Goal: Check status: Check status

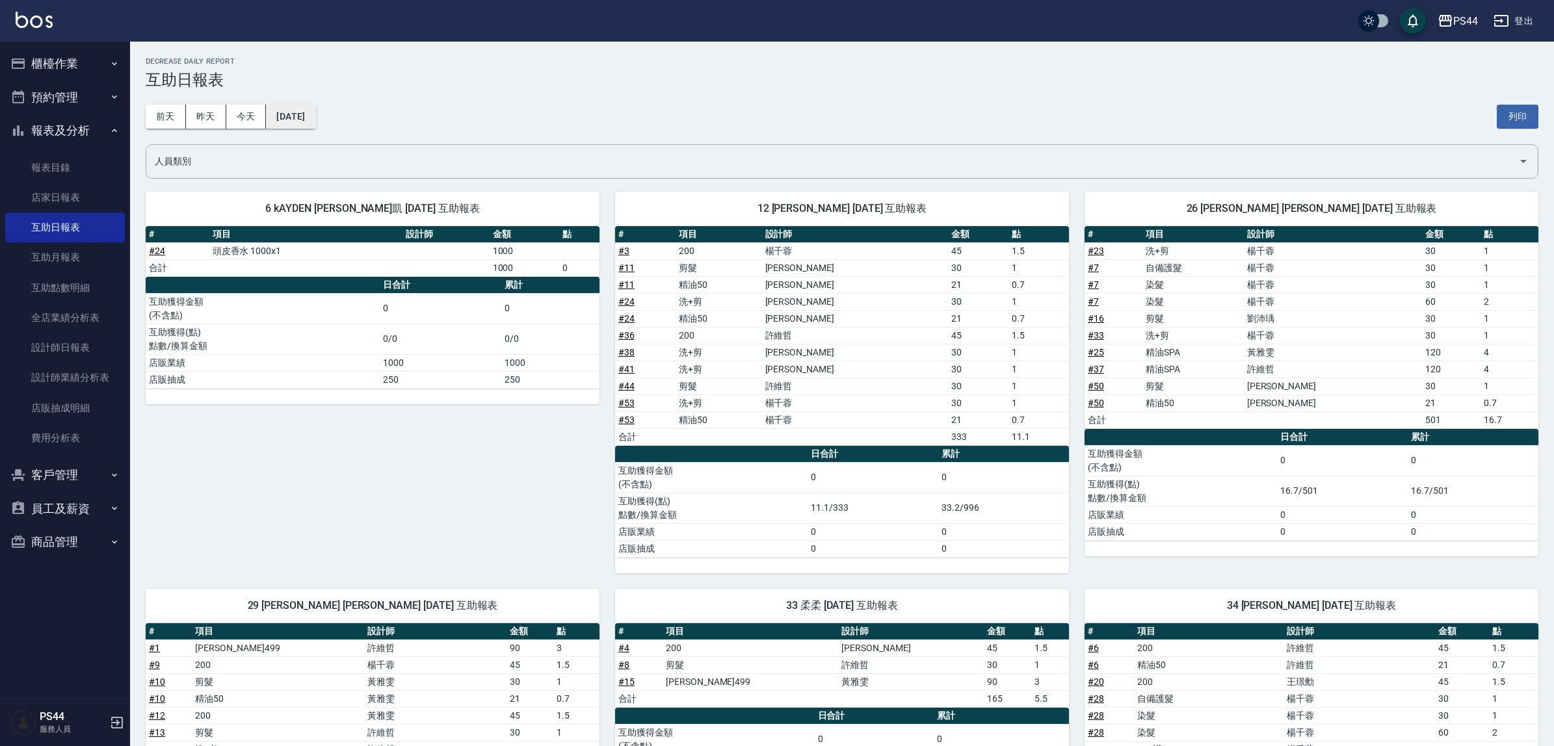
click at [312, 115] on button "[DATE]" at bounding box center [290, 117] width 49 height 24
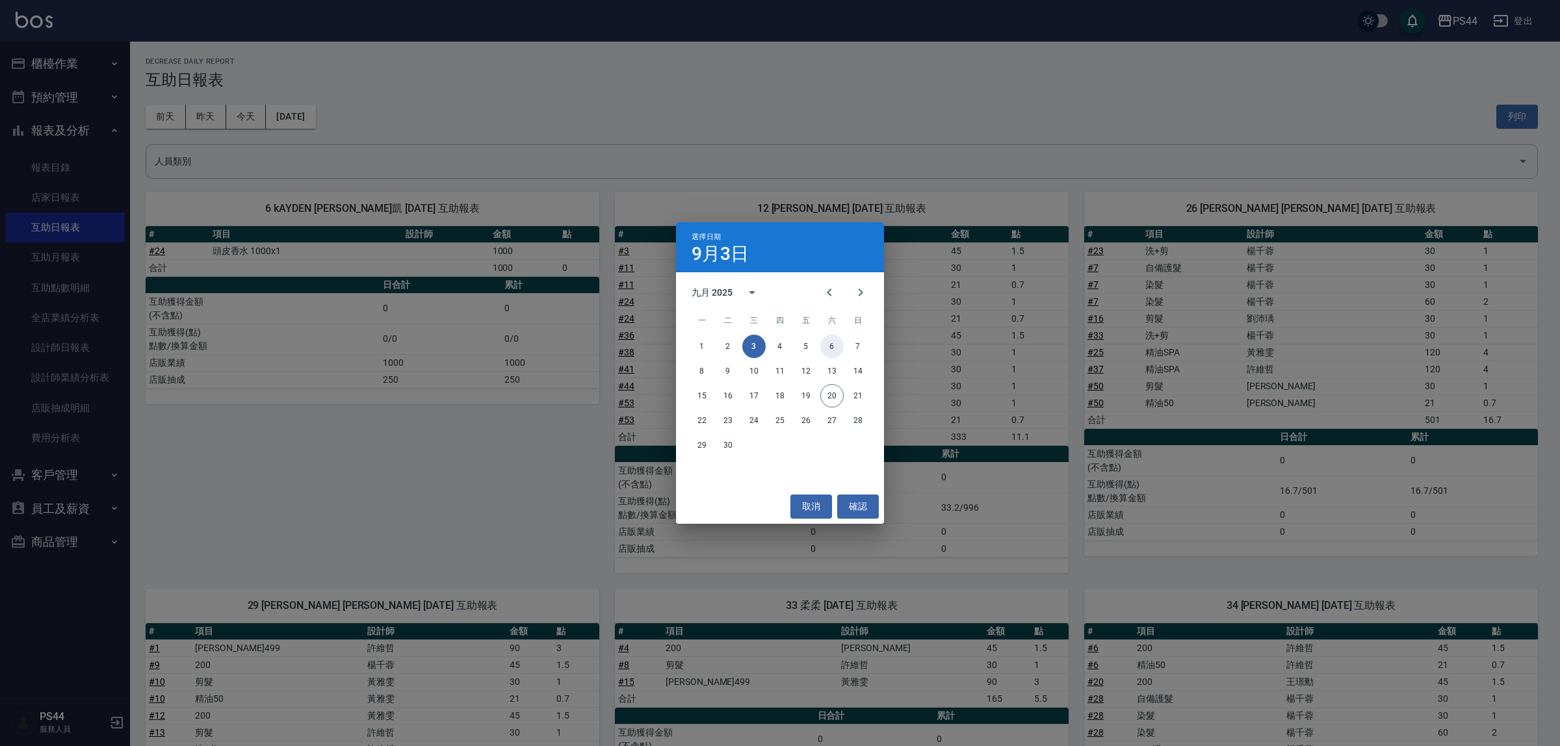
click at [831, 345] on button "6" at bounding box center [832, 346] width 23 height 23
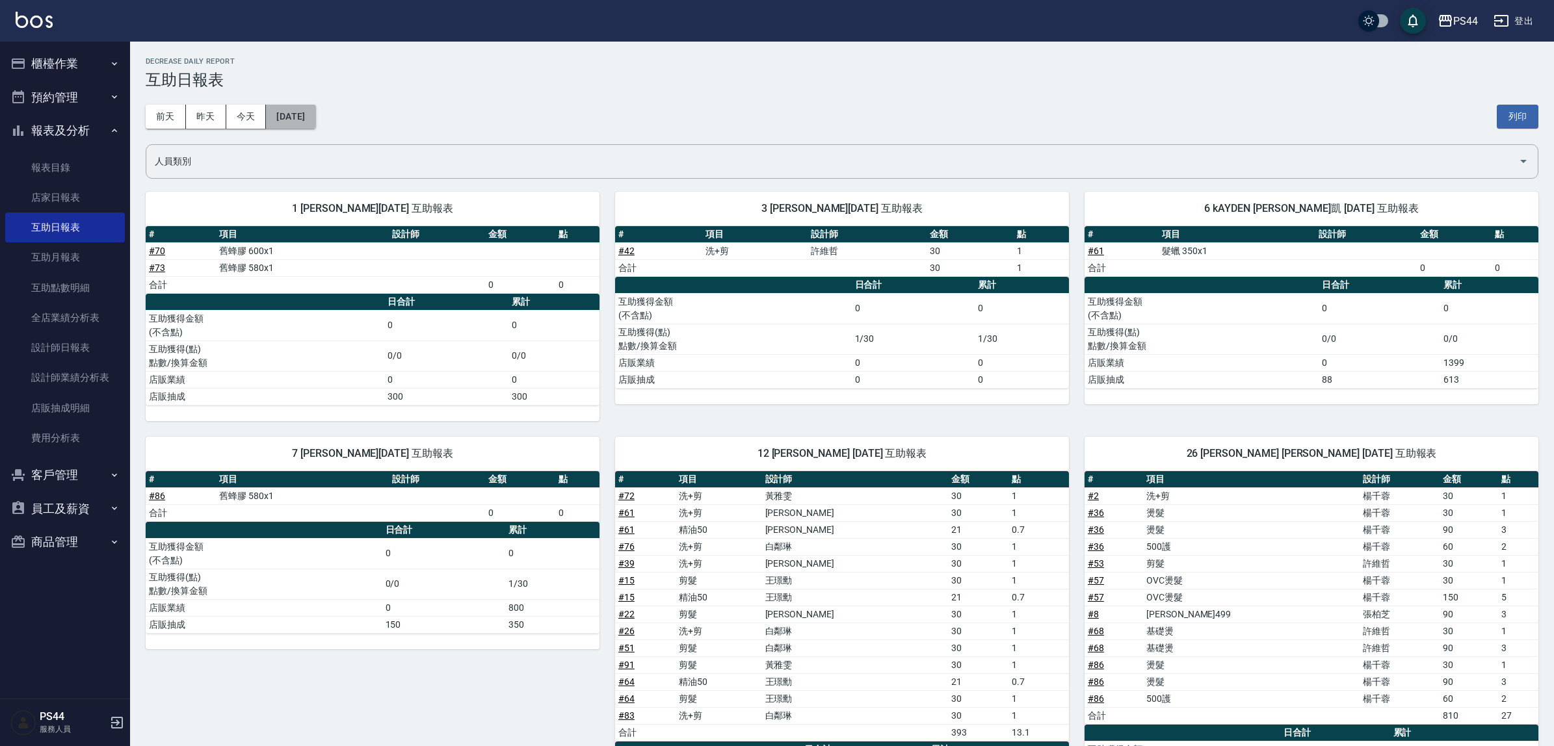
click at [315, 116] on button "[DATE]" at bounding box center [290, 117] width 49 height 24
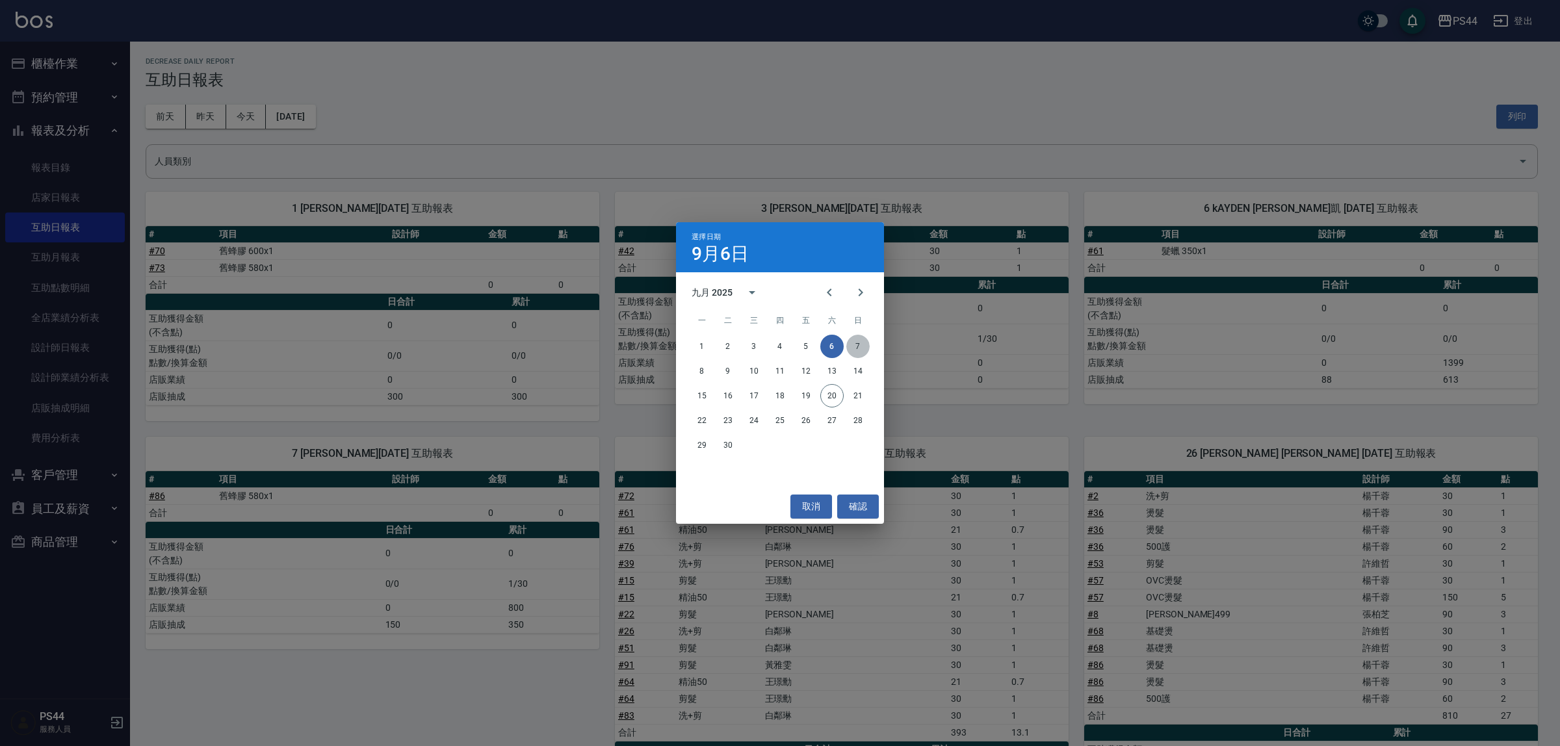
click at [863, 347] on button "7" at bounding box center [858, 346] width 23 height 23
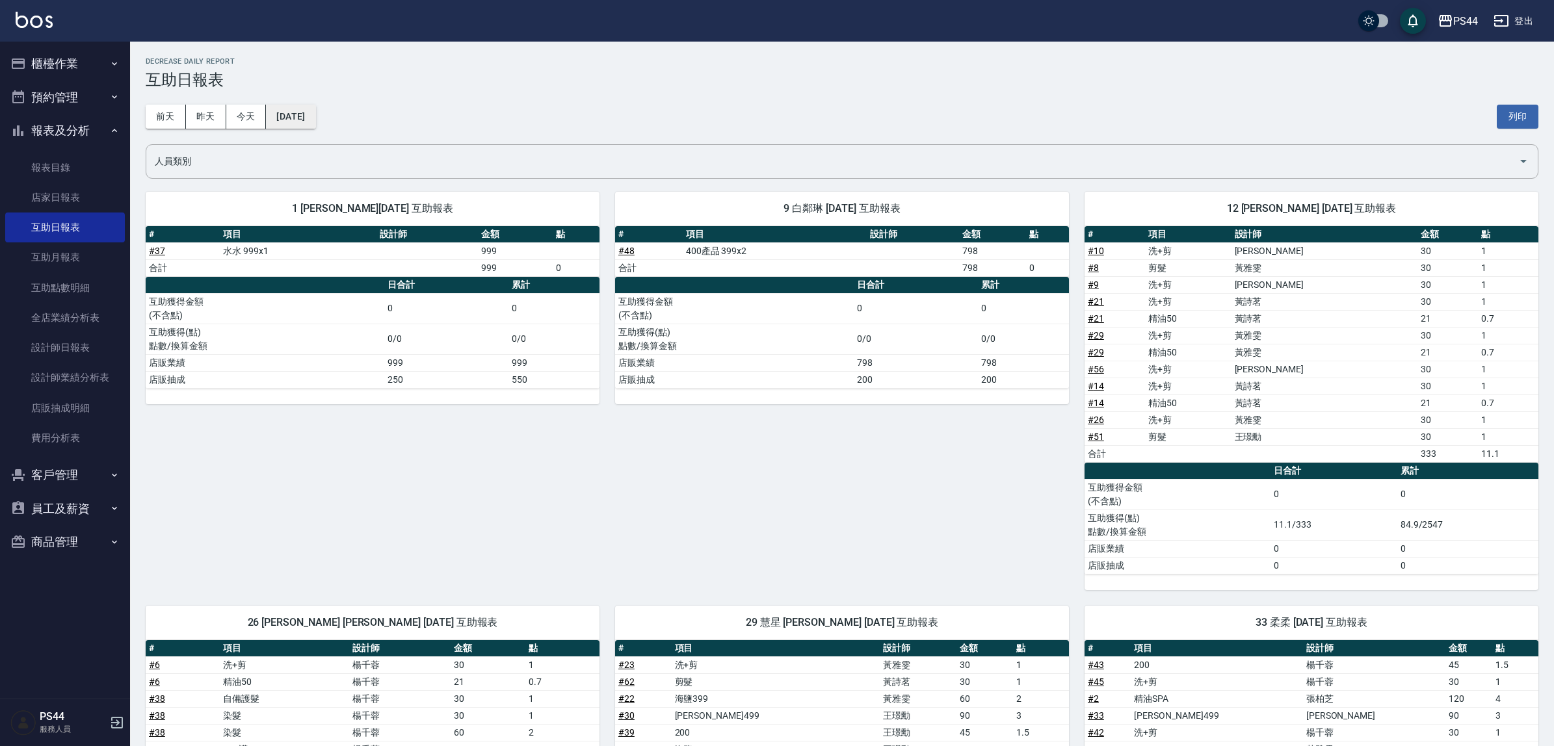
click at [294, 108] on button "[DATE]" at bounding box center [290, 117] width 49 height 24
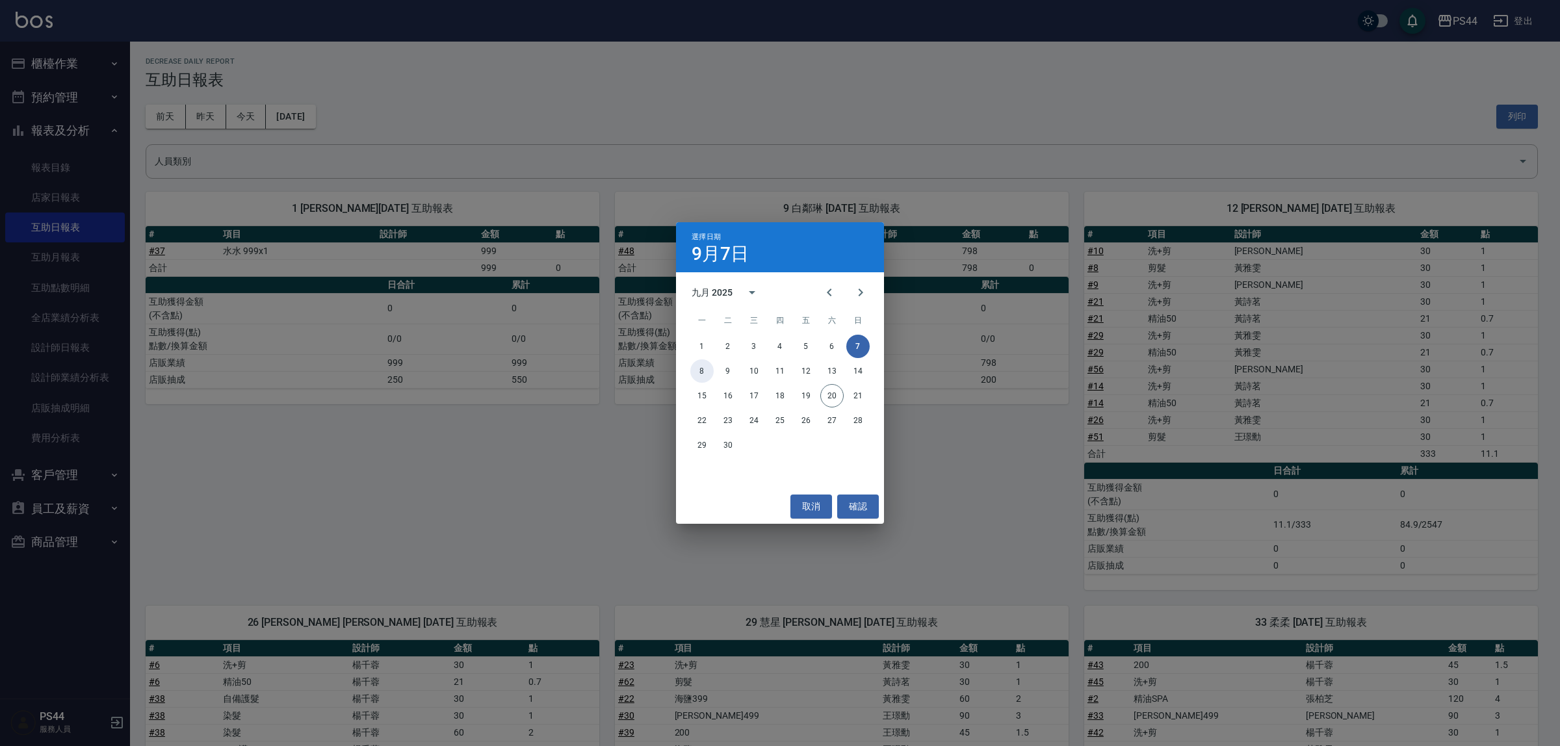
click at [700, 371] on button "8" at bounding box center [701, 371] width 23 height 23
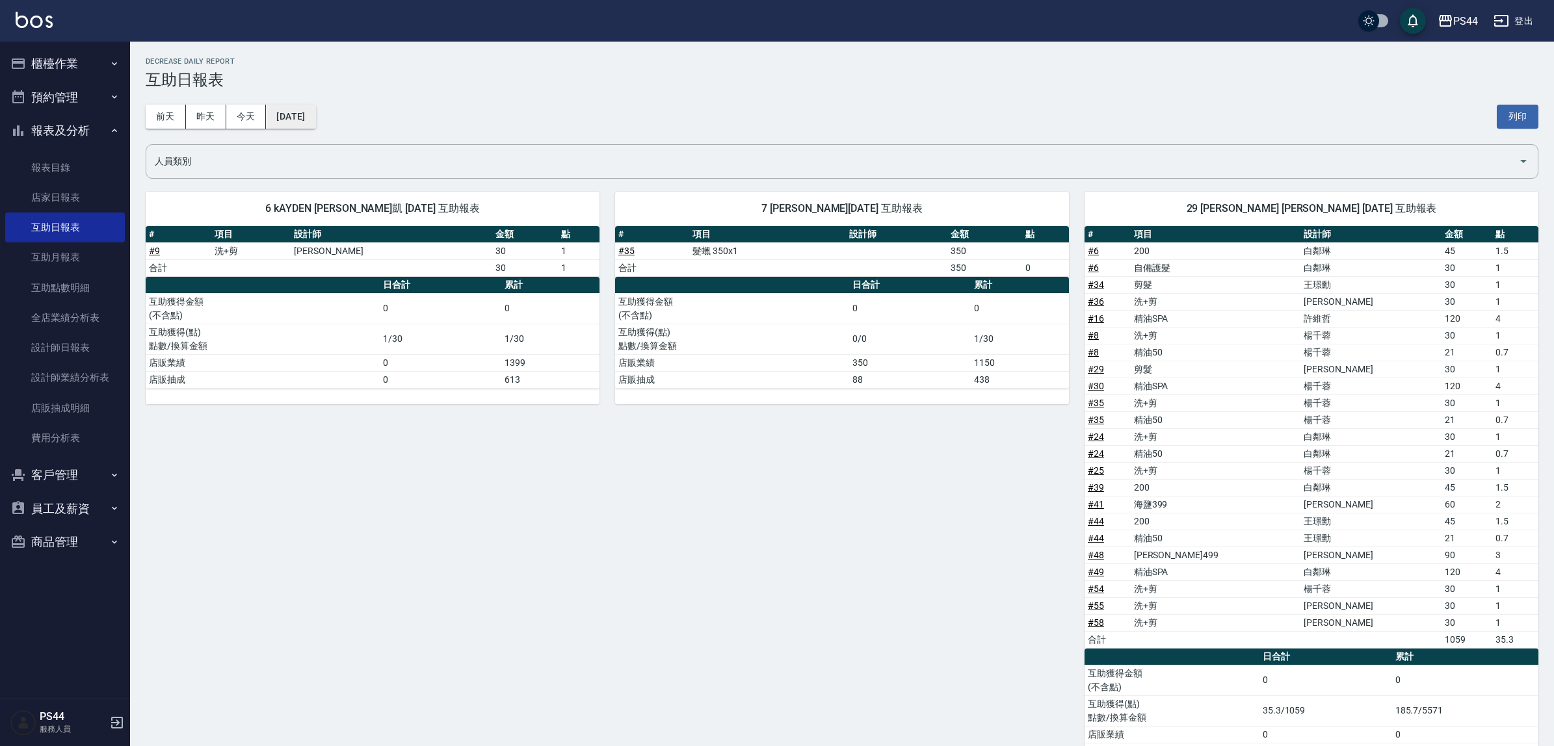
click at [315, 118] on button "[DATE]" at bounding box center [290, 117] width 49 height 24
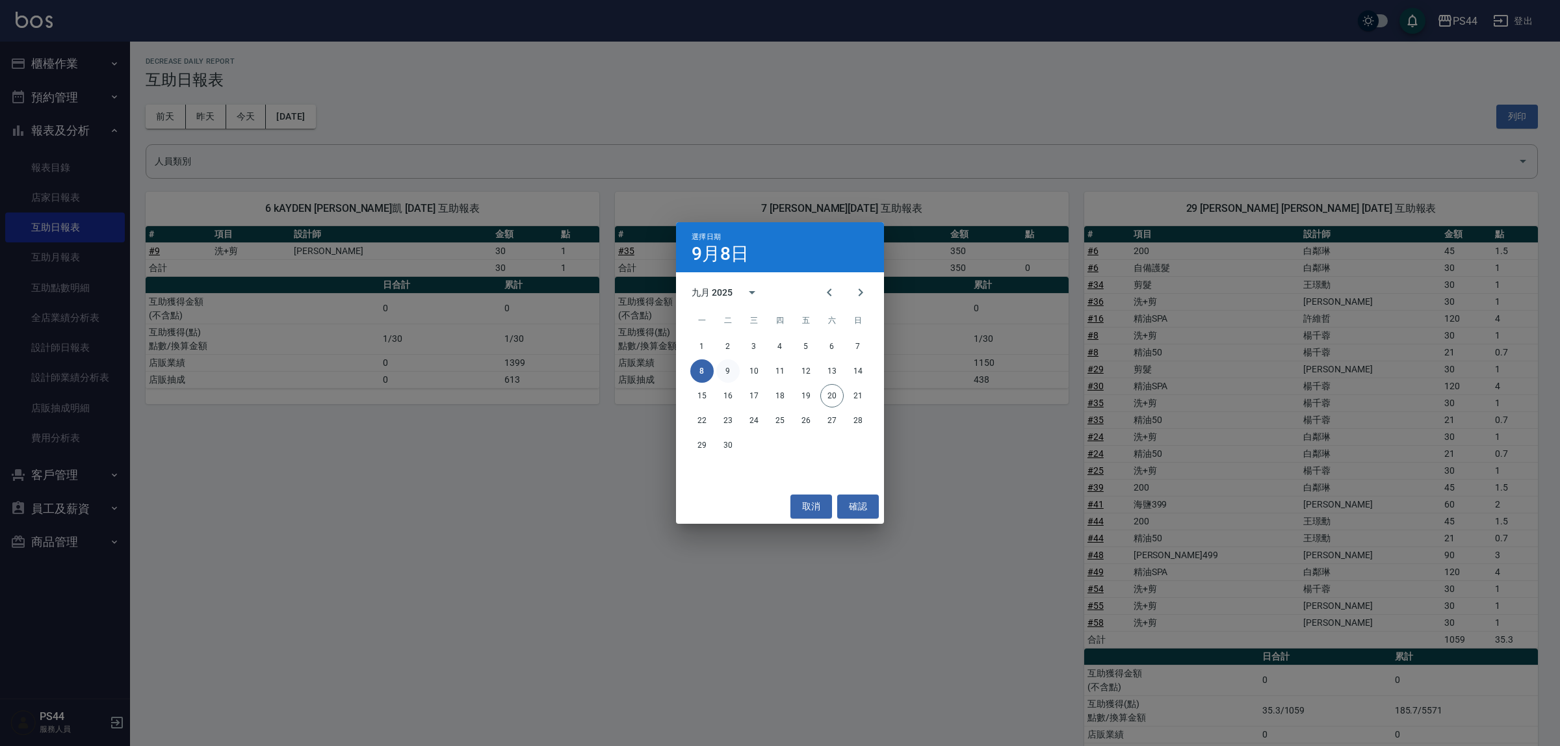
click at [731, 369] on button "9" at bounding box center [727, 371] width 23 height 23
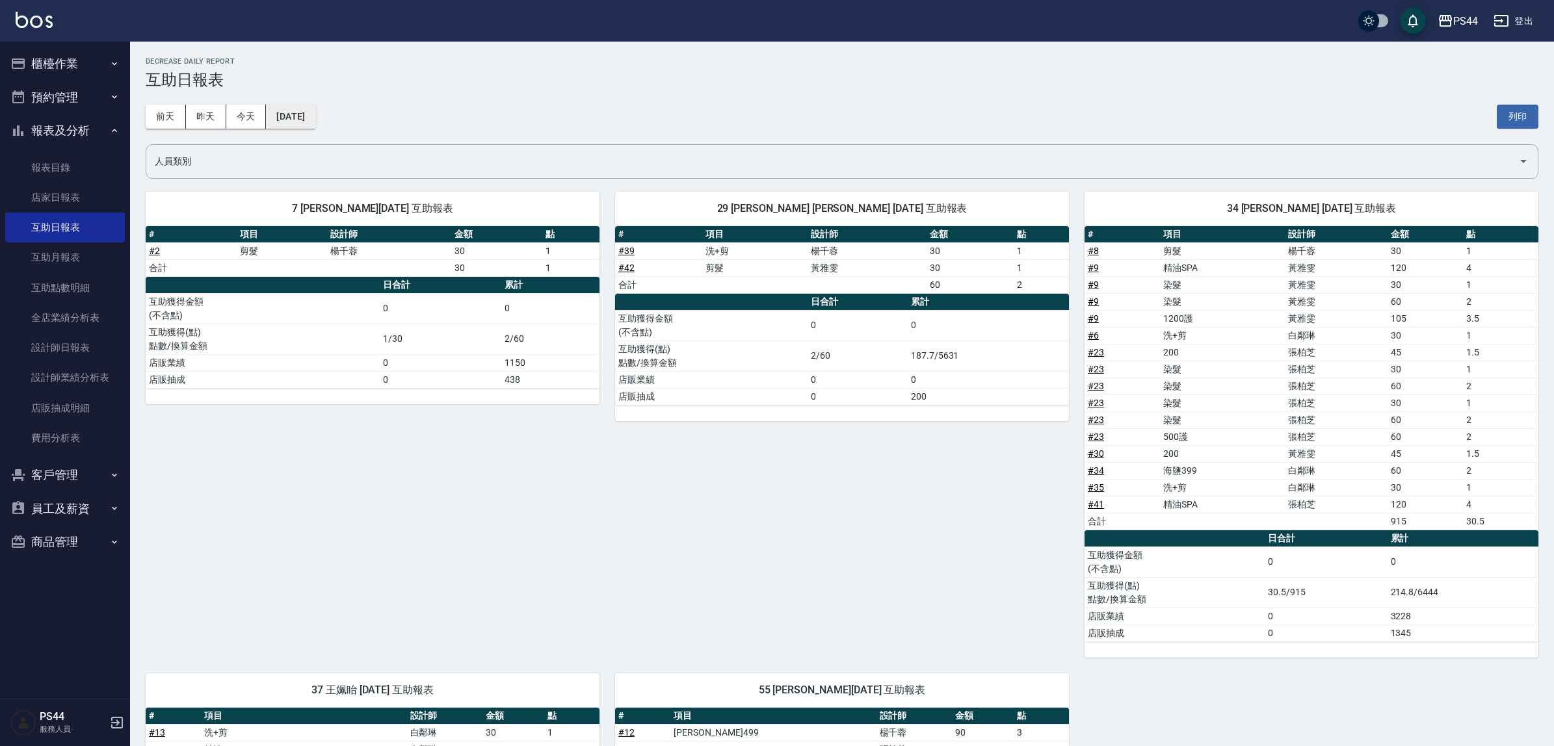
click at [312, 109] on button "[DATE]" at bounding box center [290, 117] width 49 height 24
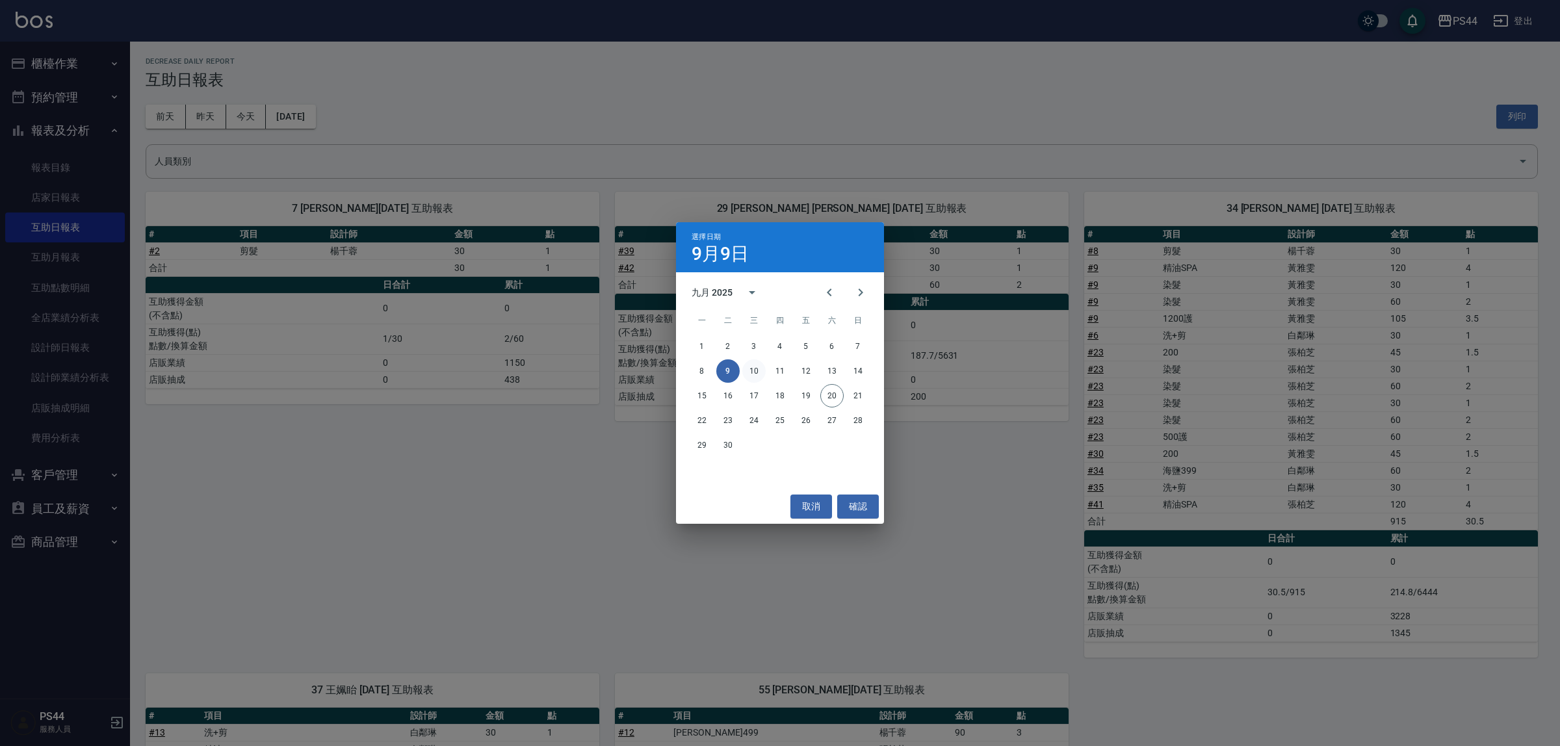
click at [764, 369] on button "10" at bounding box center [754, 371] width 23 height 23
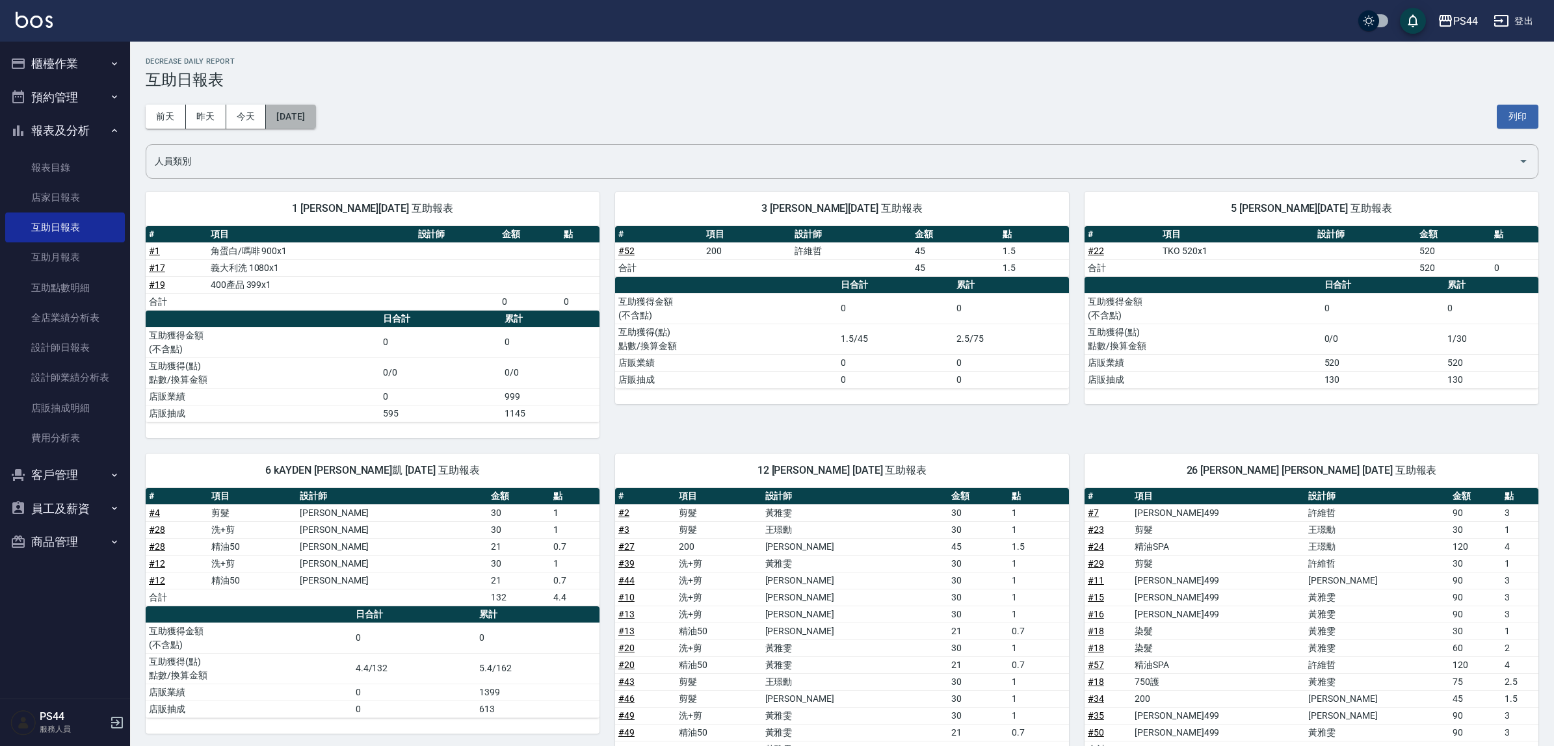
click at [315, 121] on button "[DATE]" at bounding box center [290, 117] width 49 height 24
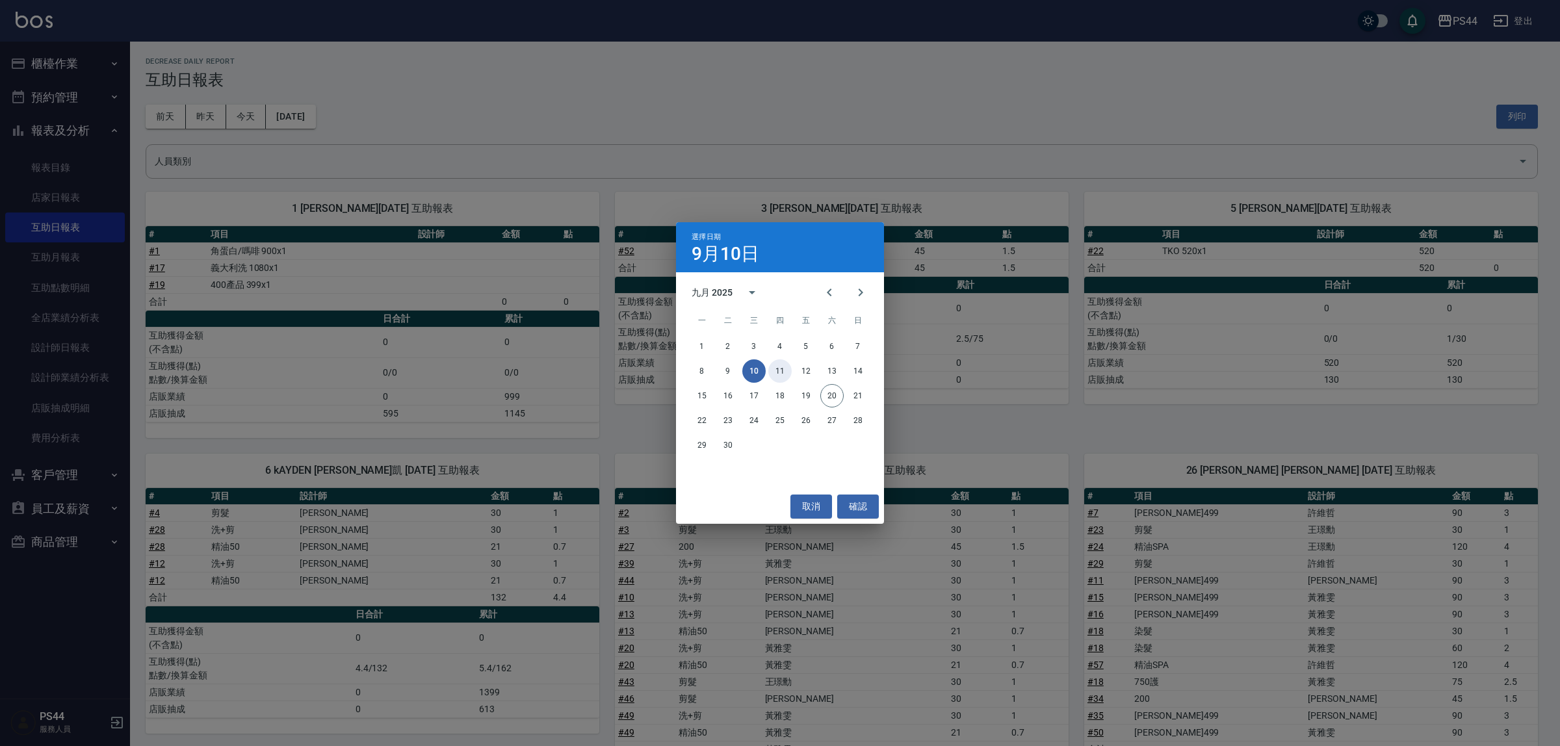
click at [781, 366] on button "11" at bounding box center [780, 371] width 23 height 23
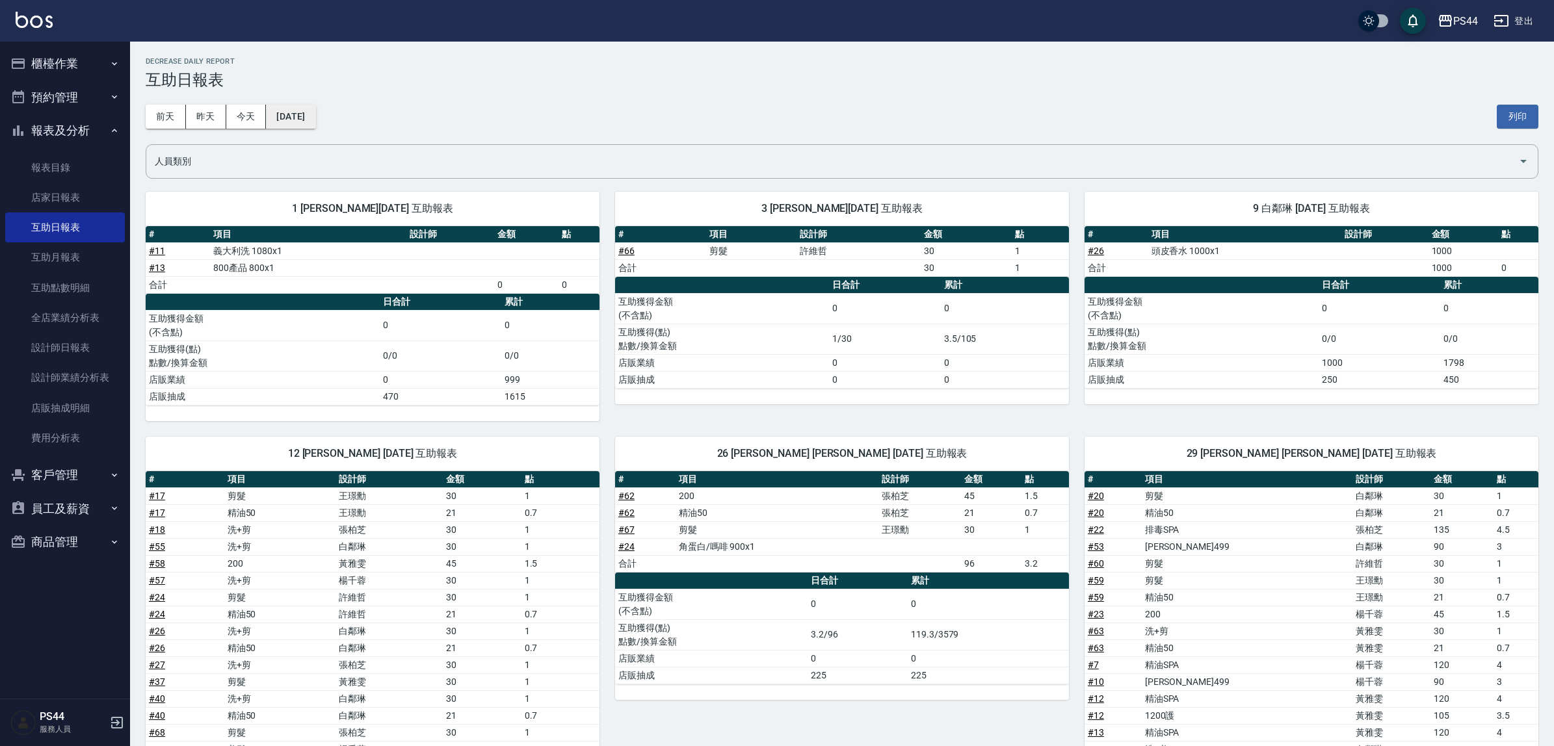
click at [315, 112] on button "[DATE]" at bounding box center [290, 117] width 49 height 24
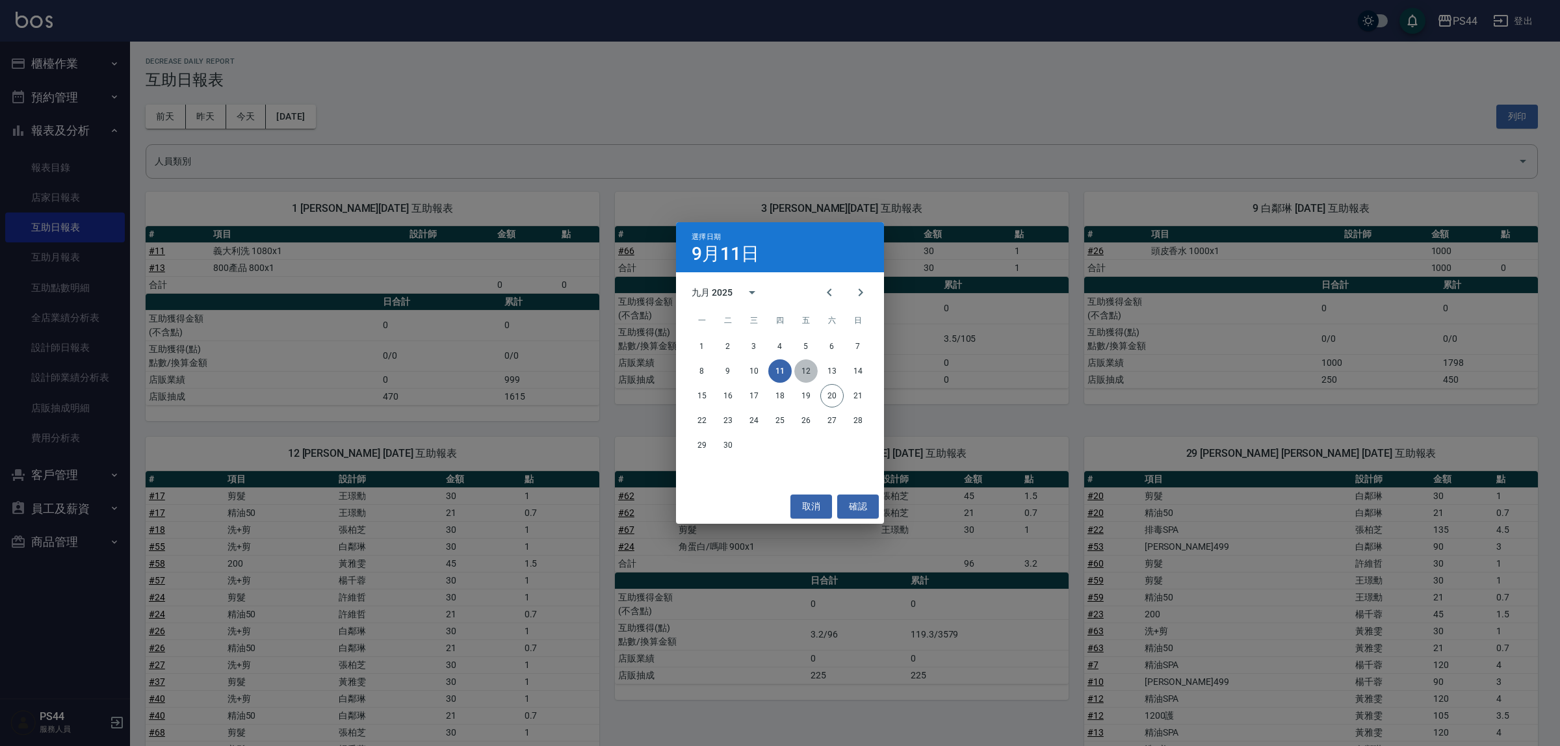
click at [804, 373] on button "12" at bounding box center [806, 371] width 23 height 23
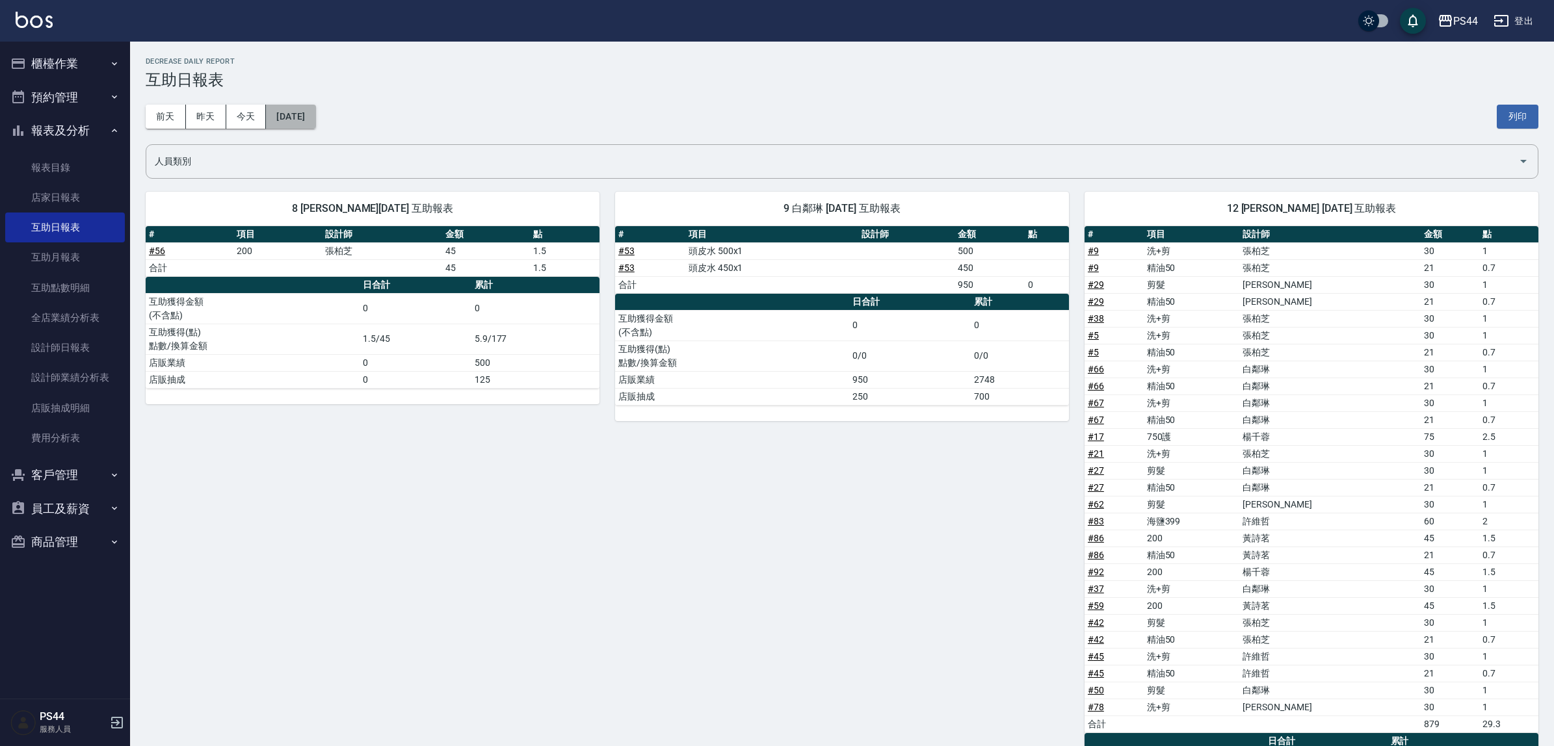
click at [287, 109] on button "[DATE]" at bounding box center [290, 117] width 49 height 24
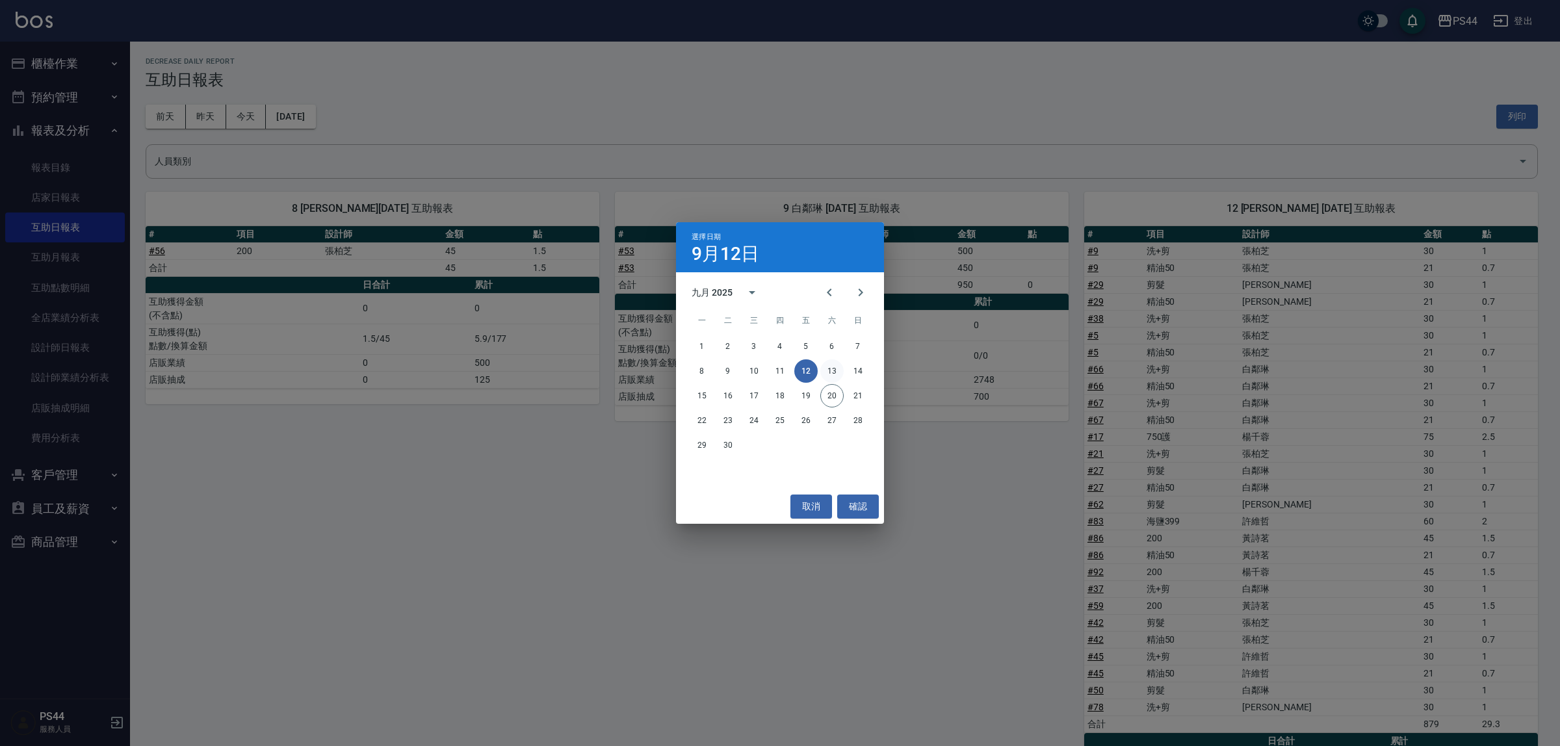
click at [827, 372] on button "13" at bounding box center [832, 371] width 23 height 23
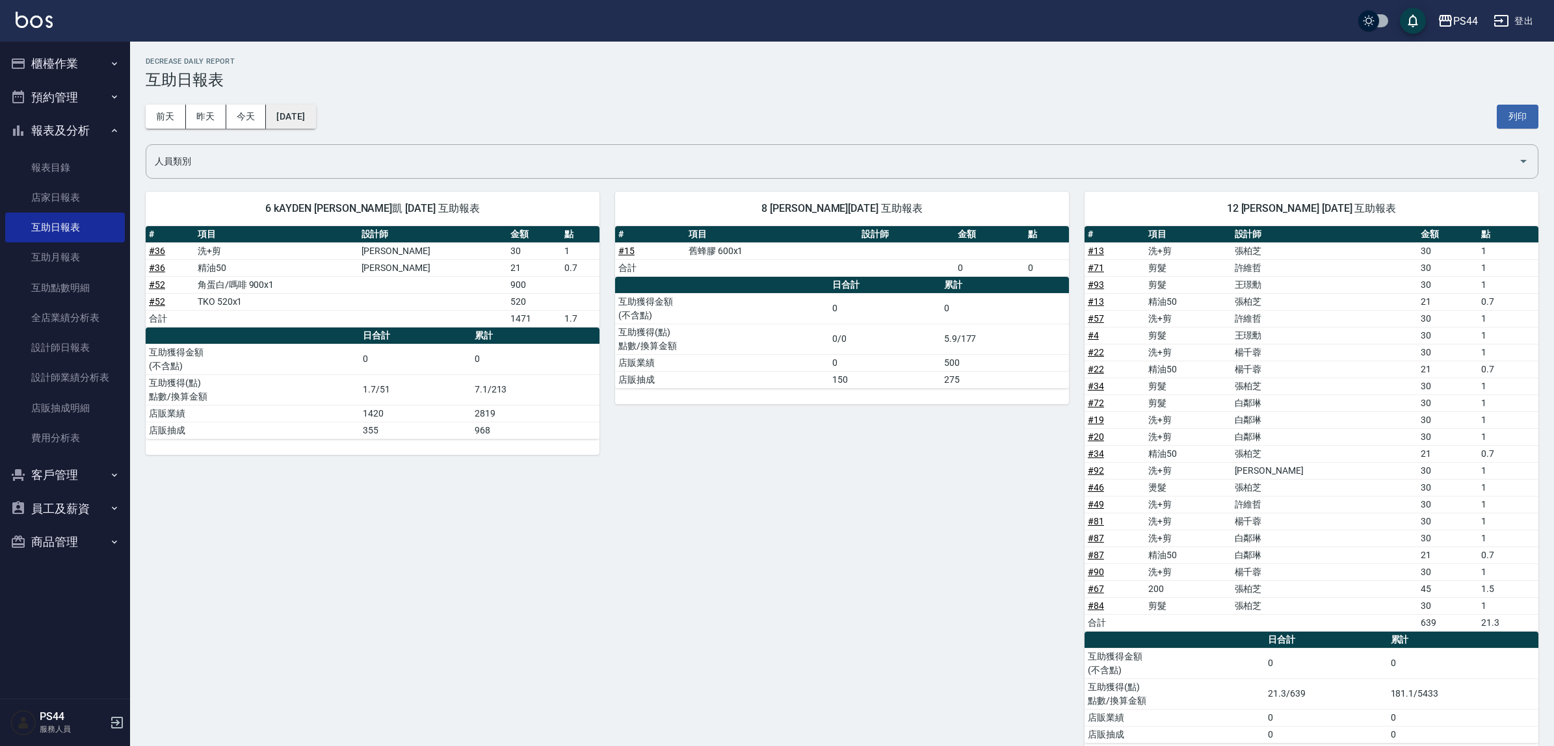
click at [295, 118] on button "[DATE]" at bounding box center [290, 117] width 49 height 24
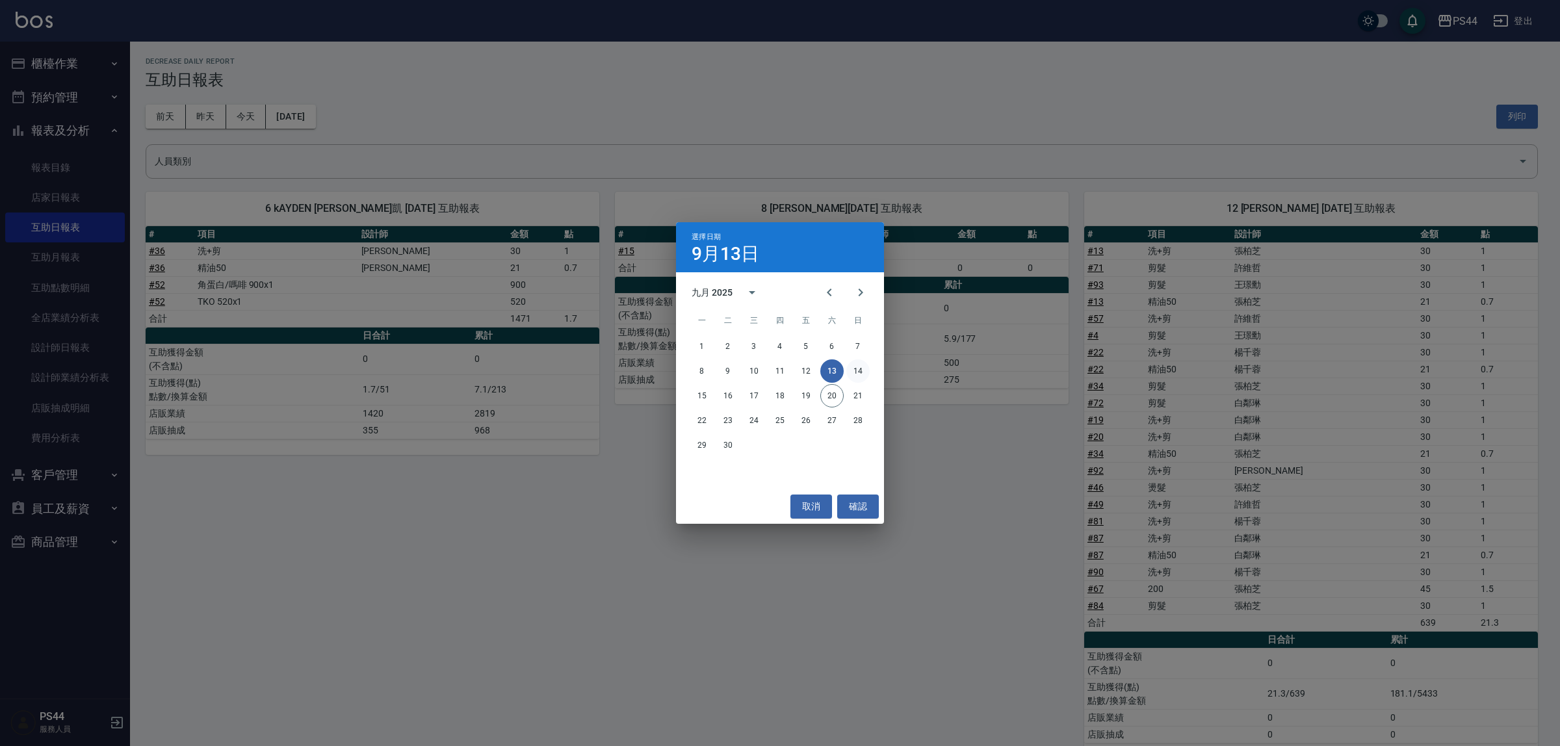
click at [856, 373] on button "14" at bounding box center [858, 371] width 23 height 23
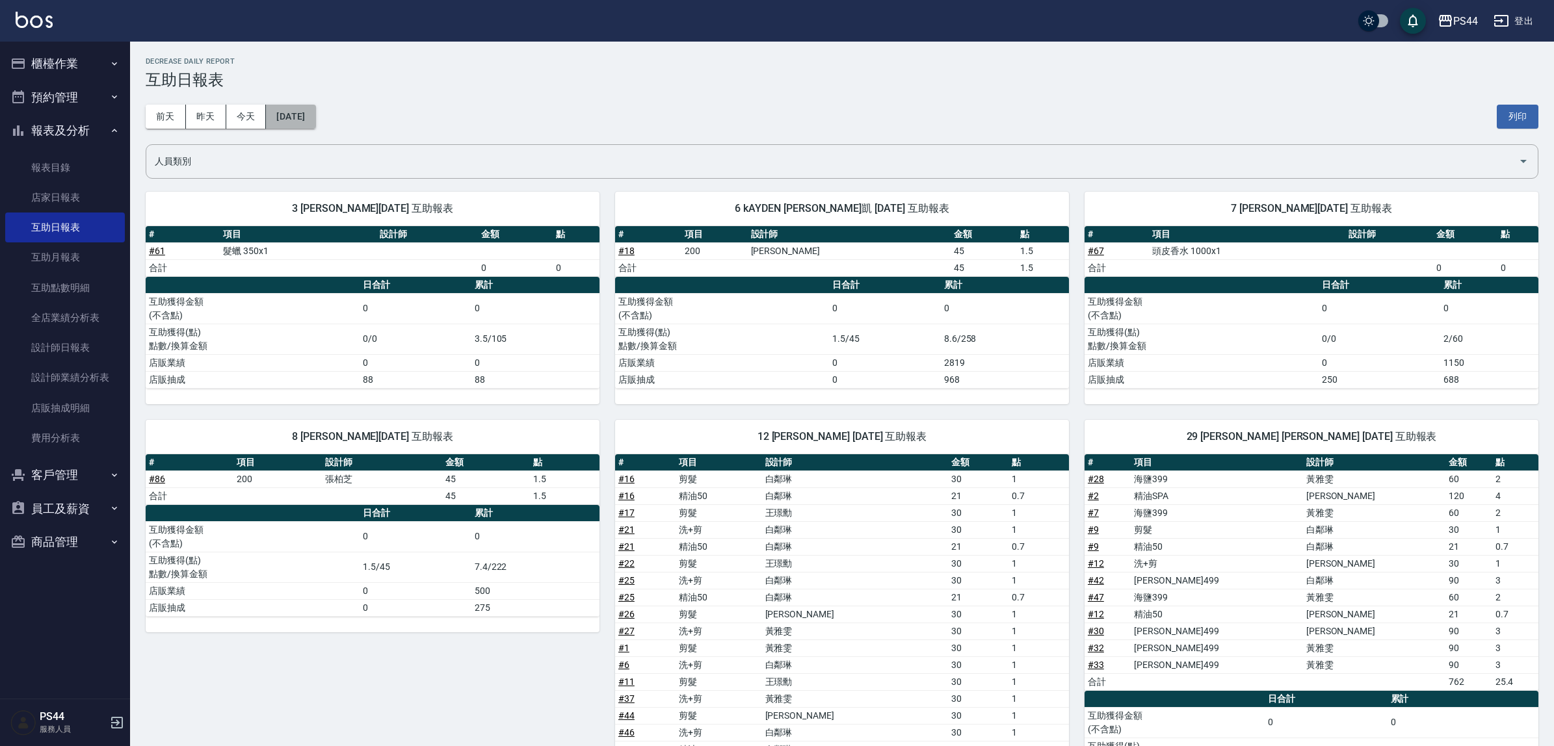
click at [313, 111] on button "[DATE]" at bounding box center [290, 117] width 49 height 24
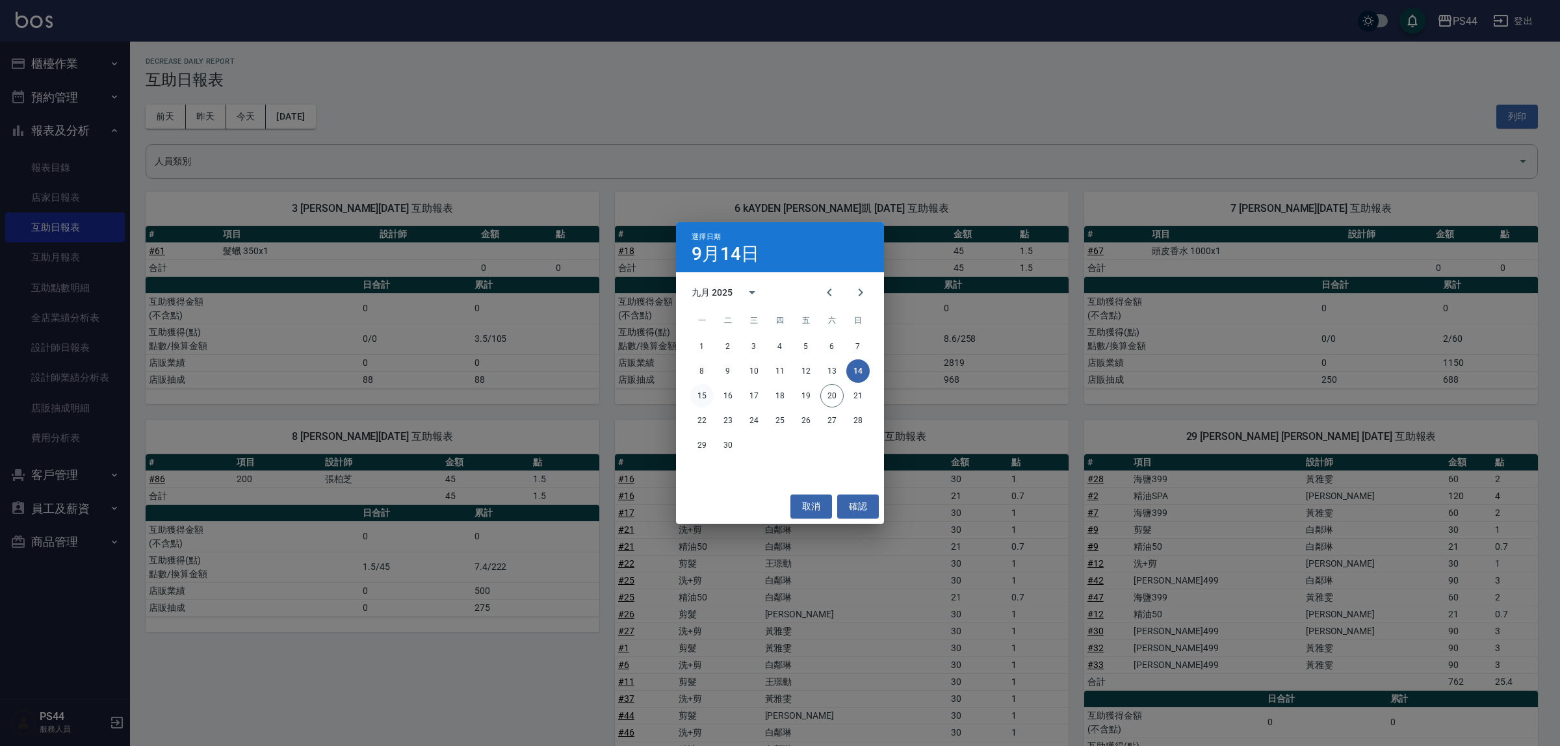
click at [703, 399] on button "15" at bounding box center [701, 395] width 23 height 23
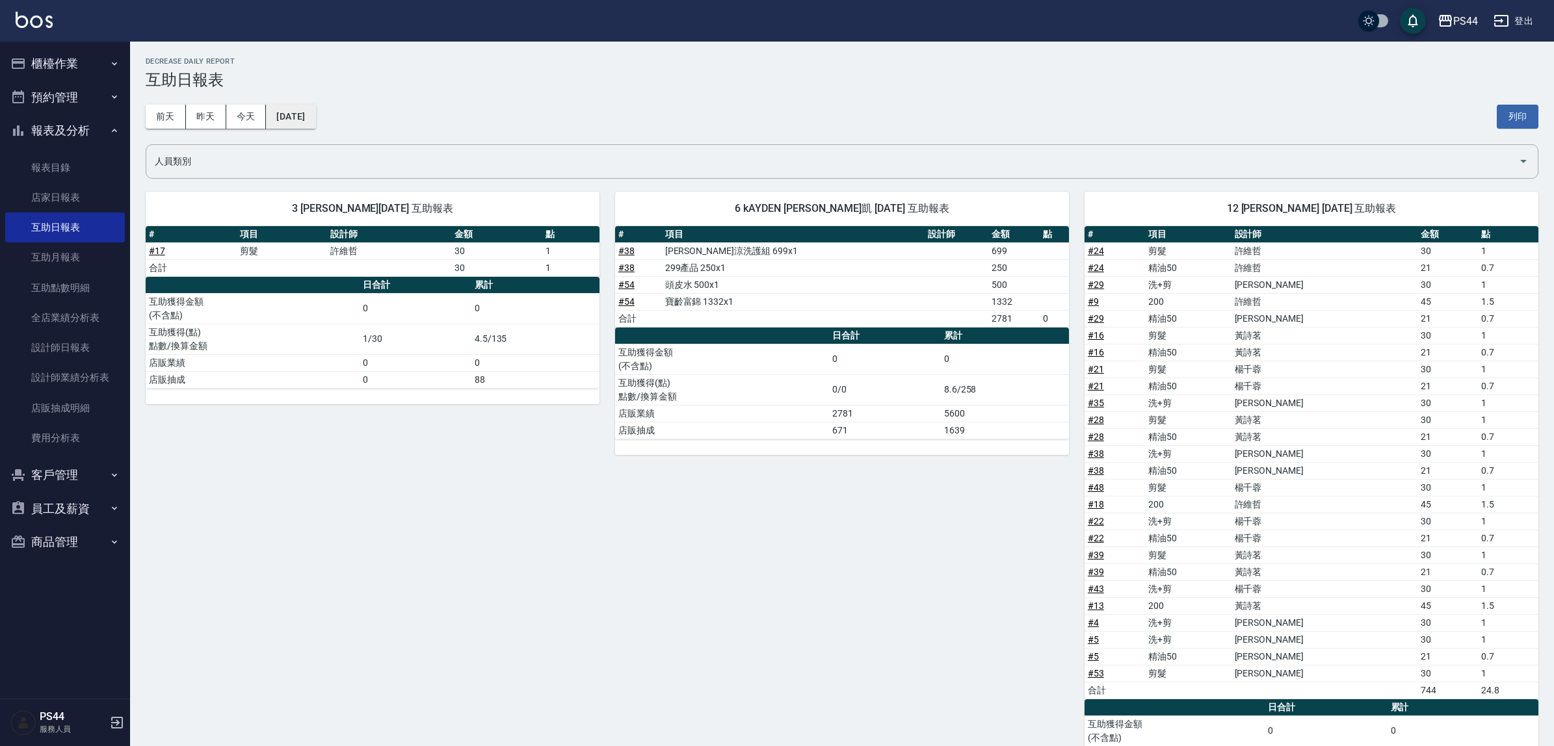
click at [296, 117] on button "[DATE]" at bounding box center [290, 117] width 49 height 24
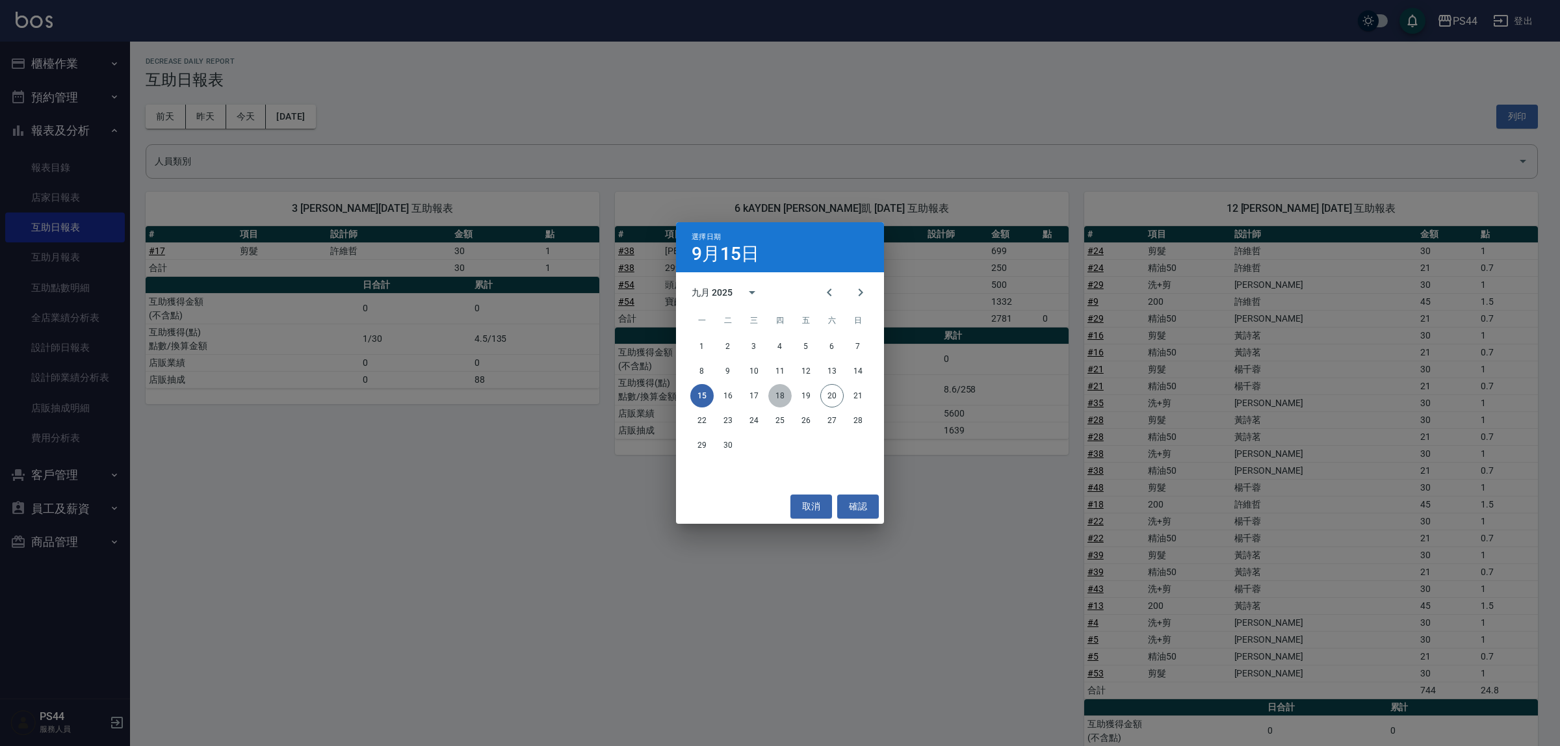
click at [787, 395] on button "18" at bounding box center [780, 395] width 23 height 23
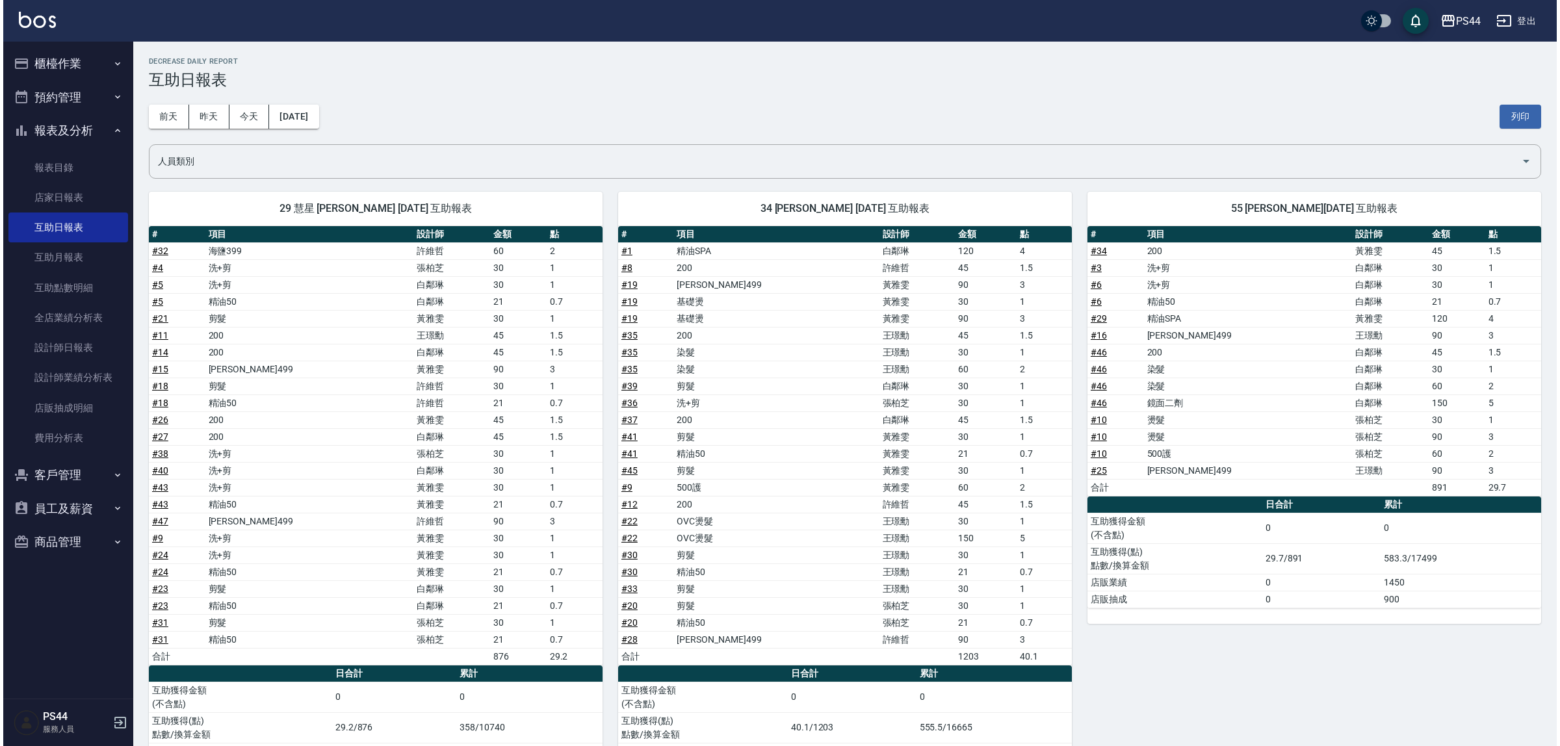
scroll to position [66, 0]
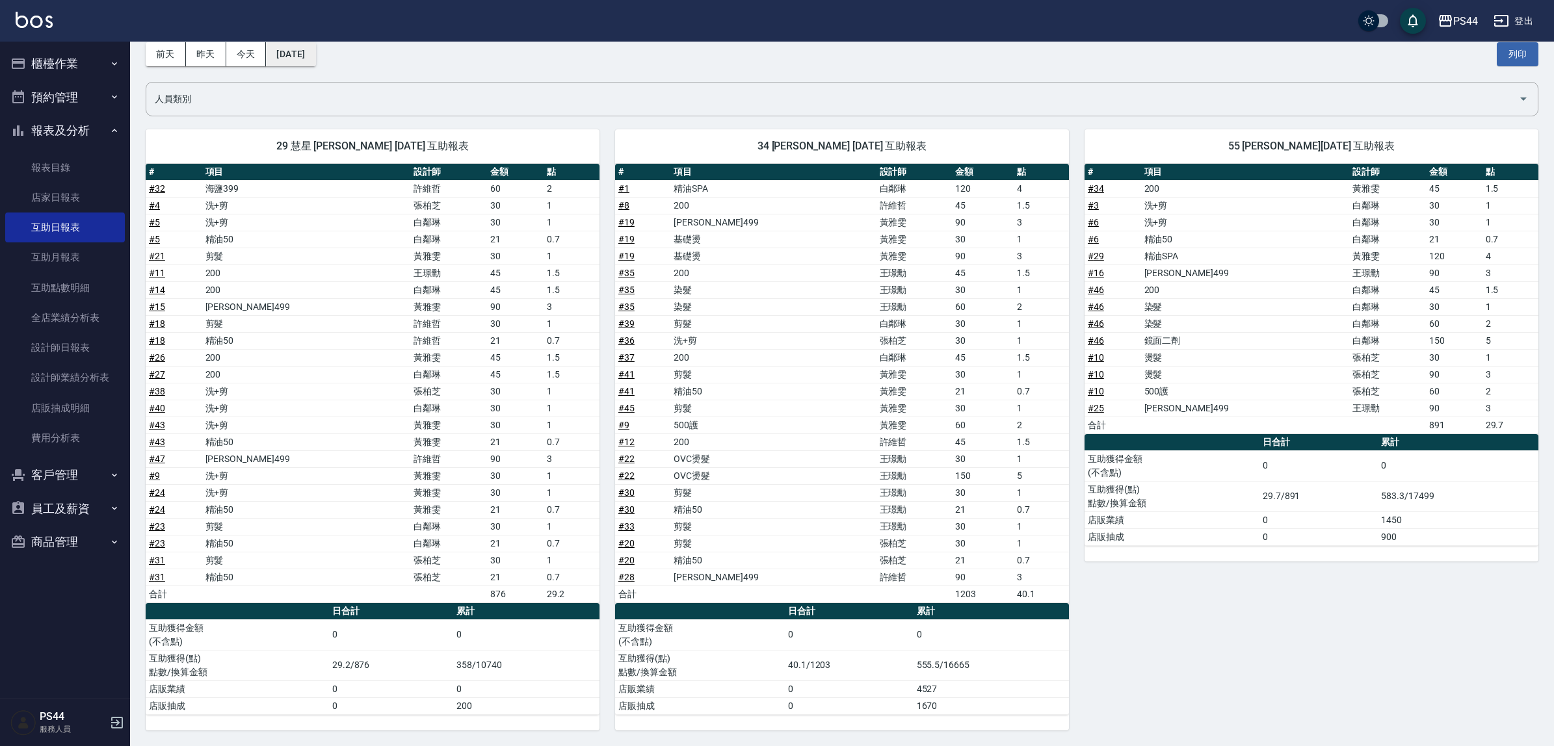
click at [315, 53] on button "[DATE]" at bounding box center [290, 54] width 49 height 24
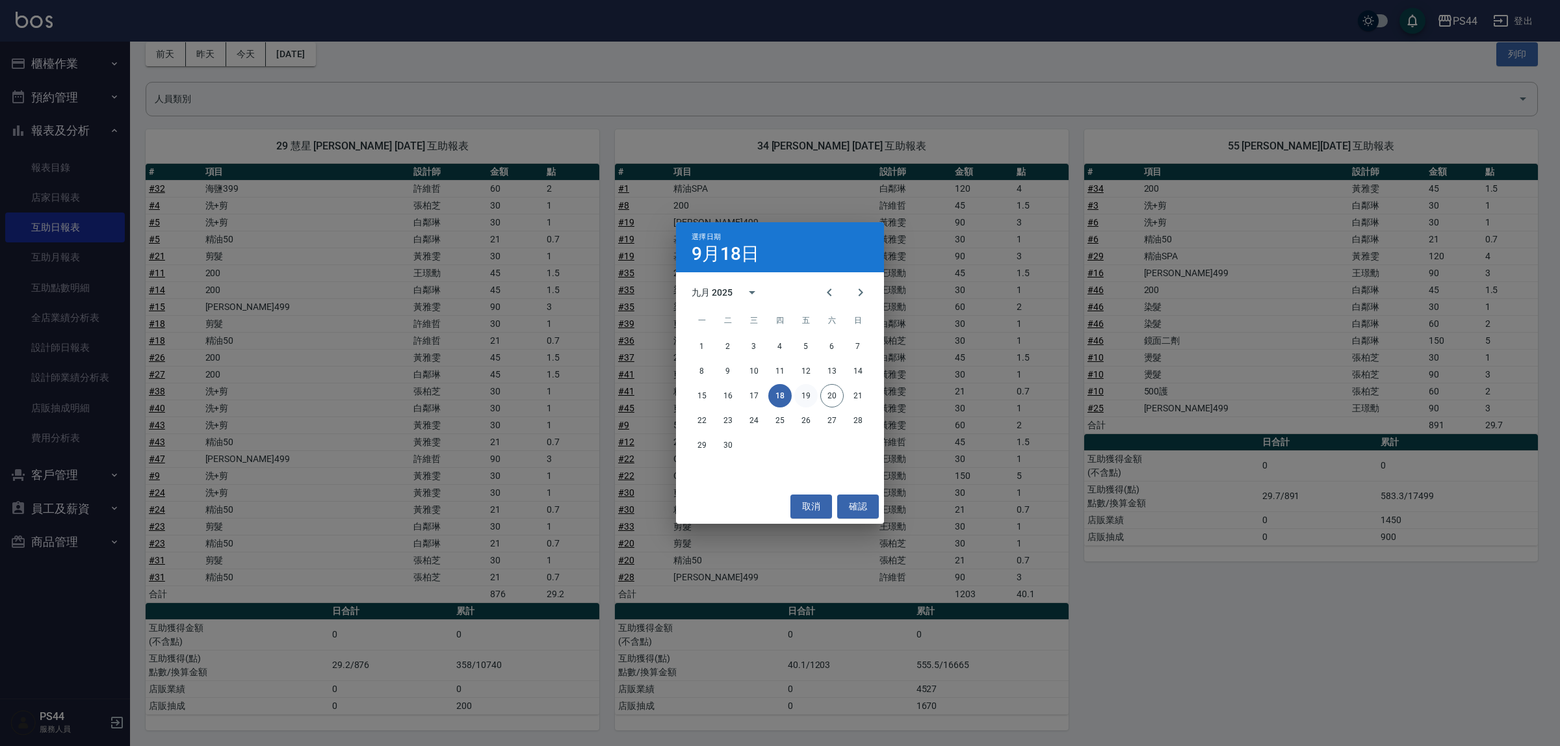
click at [811, 393] on button "19" at bounding box center [806, 395] width 23 height 23
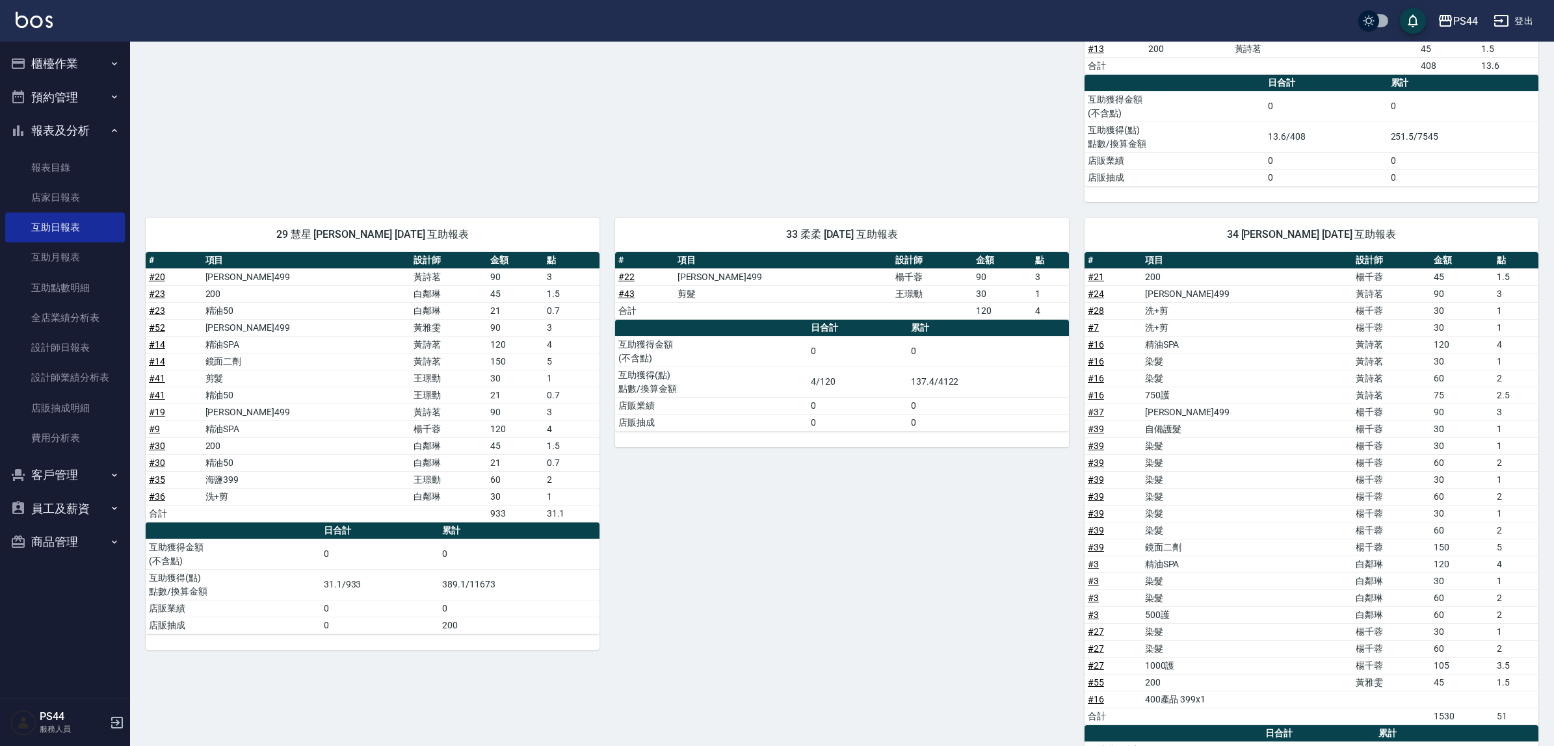
scroll to position [406, 0]
